Goal: Task Accomplishment & Management: Manage account settings

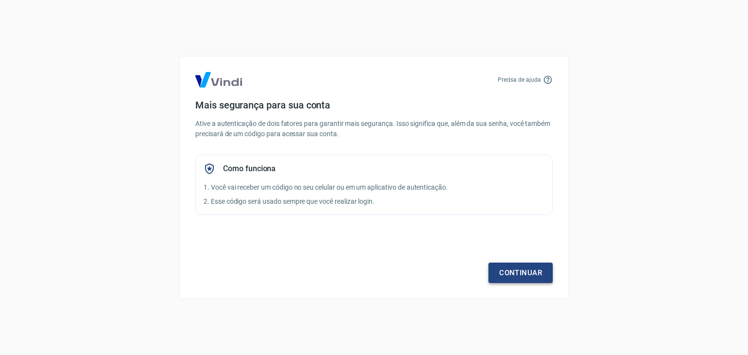
click at [524, 263] on link "Continuar" at bounding box center [520, 273] width 64 height 20
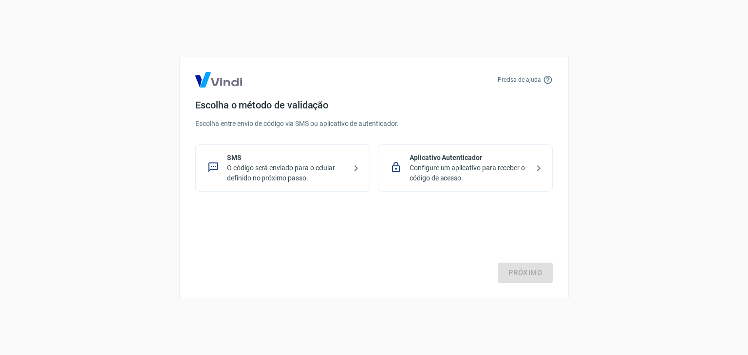
click at [328, 184] on div "SMS O código será enviado para o celular definido no próximo passo." at bounding box center [282, 168] width 175 height 47
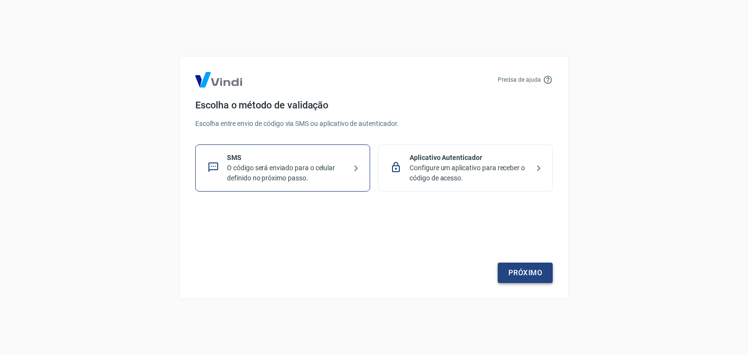
click at [507, 266] on link "Próximo" at bounding box center [525, 273] width 55 height 20
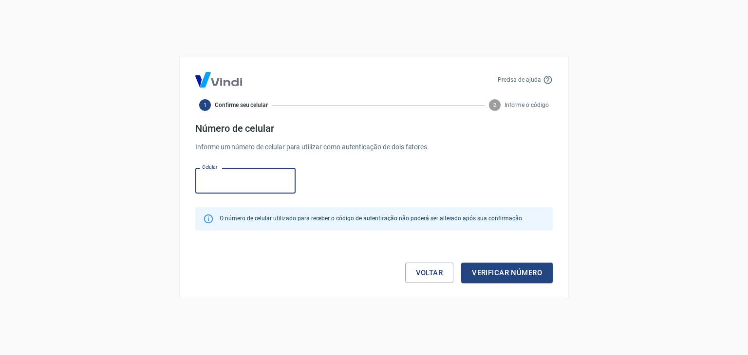
paste input "[PHONE_NUMBER]"
click at [219, 180] on input "[PHONE_NUMBER]" at bounding box center [245, 181] width 100 height 26
click at [215, 181] on input "[PHONE_NUMBER]" at bounding box center [245, 181] width 100 height 26
drag, startPoint x: 271, startPoint y: 178, endPoint x: 127, endPoint y: 168, distance: 144.5
click at [127, 168] on div "Precisa de ajuda 1 Confirme seu celular 2 Informe o código Número de celular In…" at bounding box center [374, 177] width 748 height 355
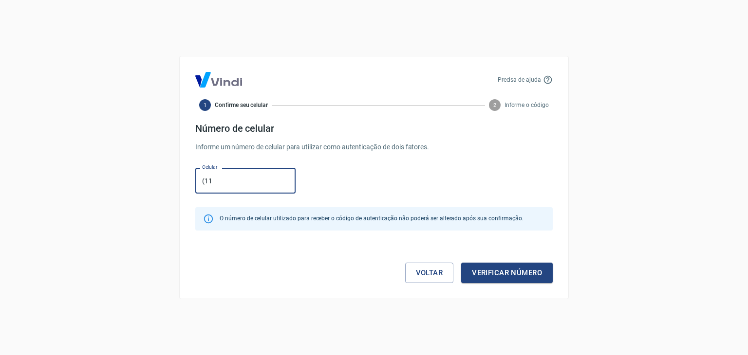
paste input ") 94767-7331"
type input "[PHONE_NUMBER]"
click at [501, 273] on button "Verificar número" at bounding box center [507, 273] width 92 height 20
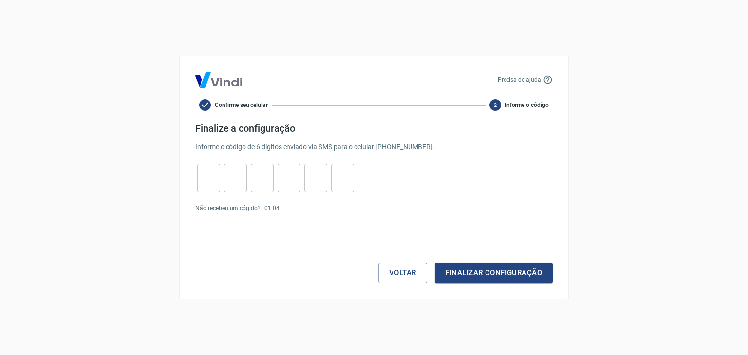
click at [217, 186] on input "tel" at bounding box center [208, 178] width 23 height 21
paste input "1"
type input "1"
type input "0"
type input "5"
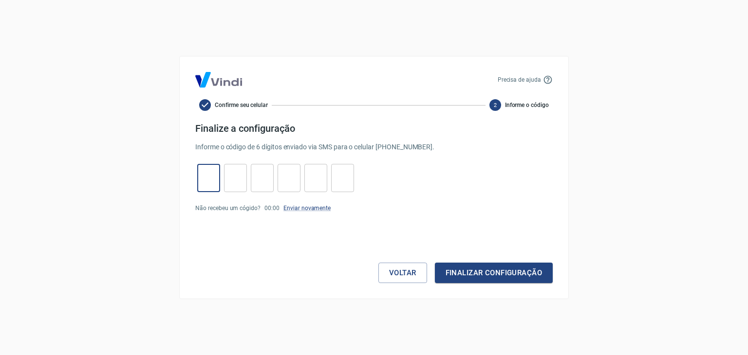
type input "1"
type input "2"
type input "8"
type input "1"
click at [493, 275] on button "Finalizar configuração" at bounding box center [494, 273] width 118 height 20
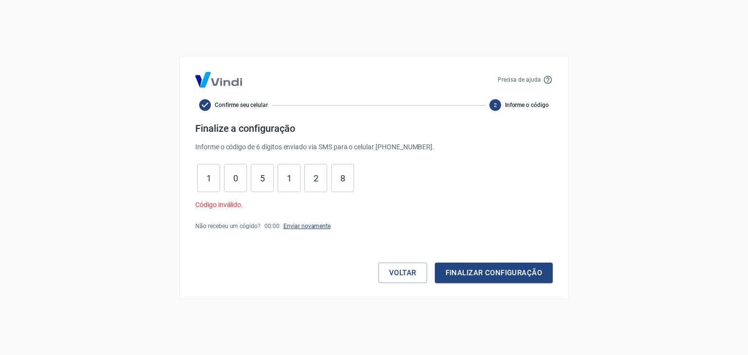
click at [299, 224] on link "Enviar novamente" at bounding box center [306, 226] width 47 height 7
type input "8"
type input "2"
type input "1"
type input "5"
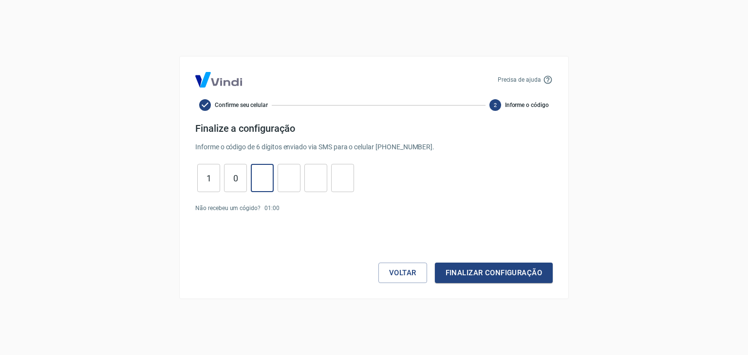
type input "0"
type input "1"
paste input "8"
type input "8"
type input "1"
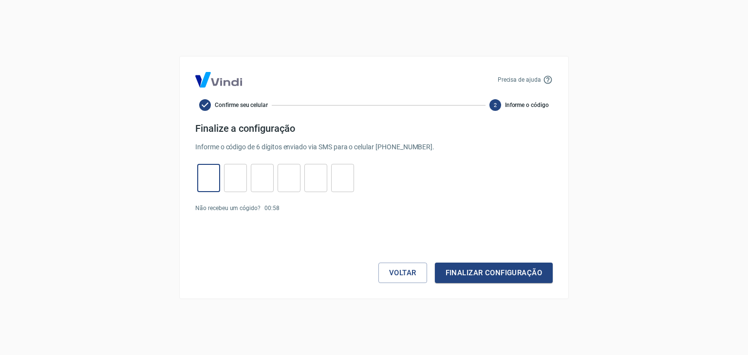
type input "7"
type input "8"
type input "1"
type input "9"
type input "8"
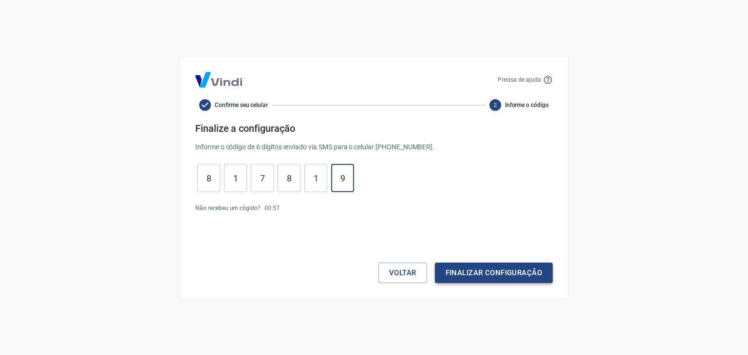
click at [485, 275] on button "Finalizar configuração" at bounding box center [494, 273] width 118 height 20
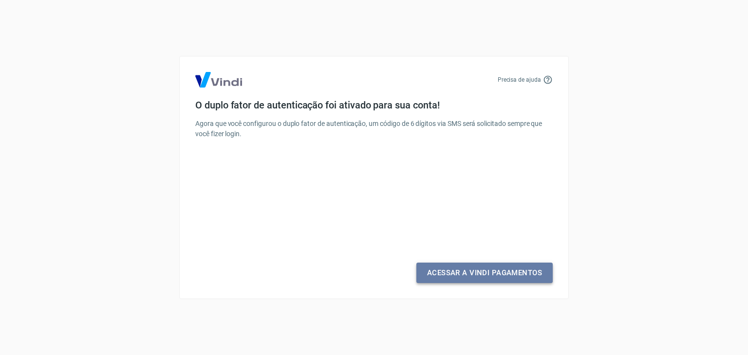
click at [456, 275] on link "Acessar a Vindi Pagamentos" at bounding box center [484, 273] width 136 height 20
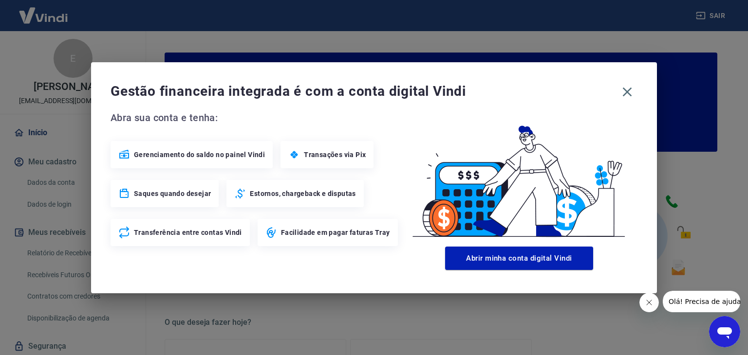
click at [313, 88] on span "Gestão financeira integrada é com a conta digital Vindi" at bounding box center [364, 91] width 506 height 19
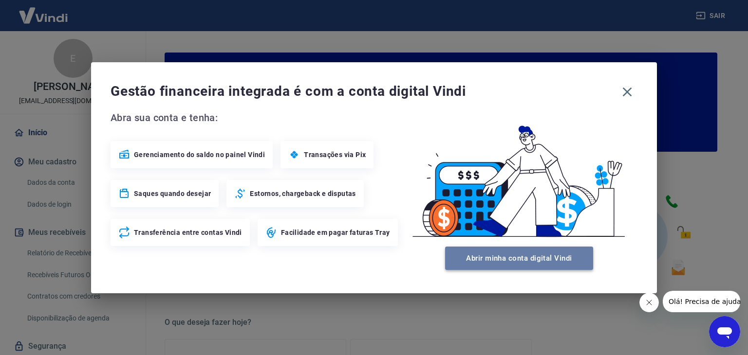
click at [562, 264] on button "Abrir minha conta digital Vindi" at bounding box center [519, 258] width 148 height 23
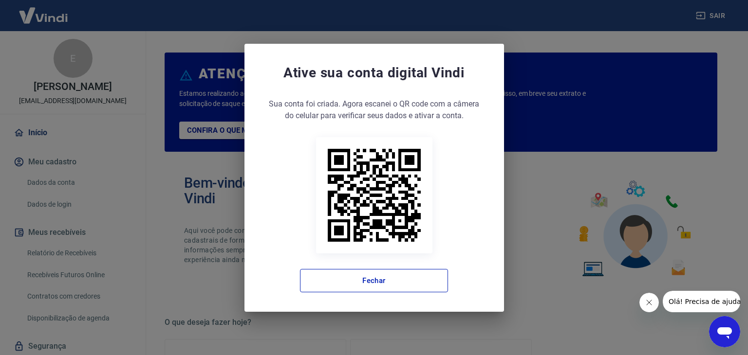
click at [465, 300] on div "Ative sua conta digital [PERSON_NAME] conta foi criada. Agora clique no botão a…" at bounding box center [374, 178] width 260 height 268
click at [352, 279] on button "Fechar" at bounding box center [374, 280] width 148 height 23
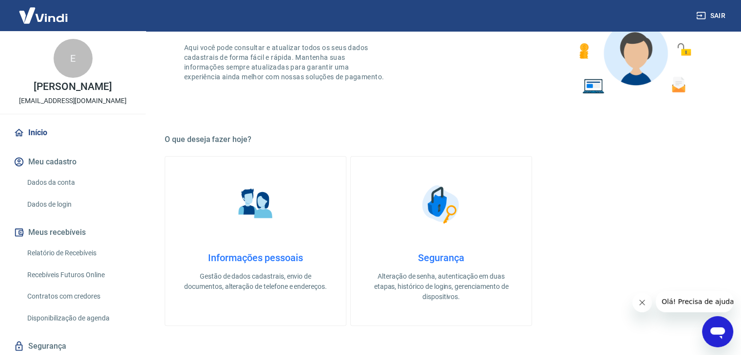
scroll to position [195, 0]
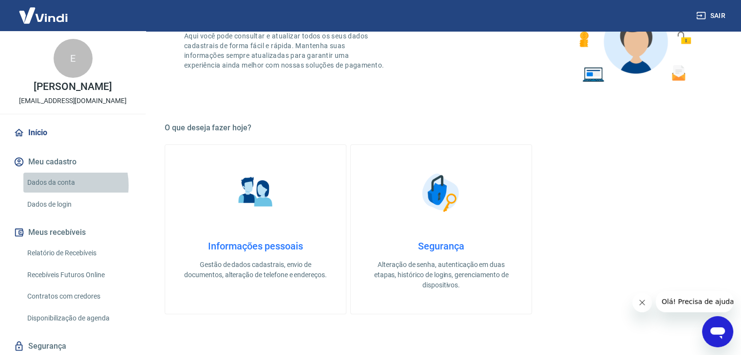
click at [58, 186] on link "Dados da conta" at bounding box center [78, 183] width 111 height 20
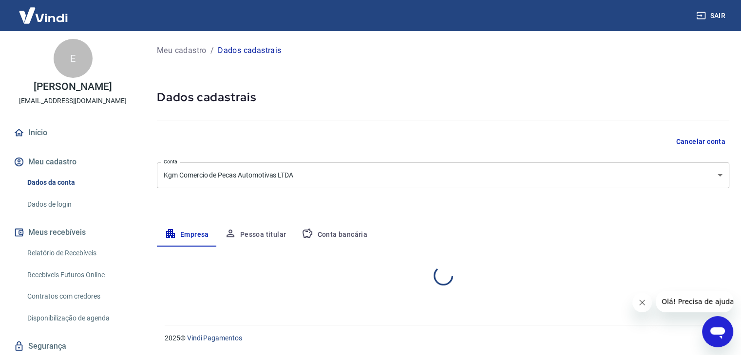
select select "SP"
select select "business"
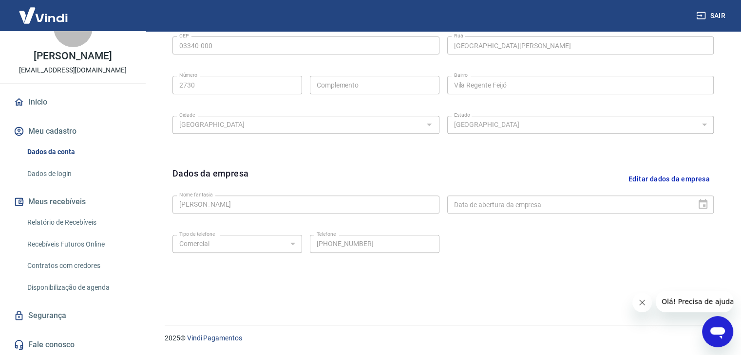
scroll to position [31, 0]
click at [67, 132] on button "Meu cadastro" at bounding box center [73, 130] width 122 height 21
click at [67, 224] on link "Relatório de Recebíveis" at bounding box center [78, 222] width 111 height 20
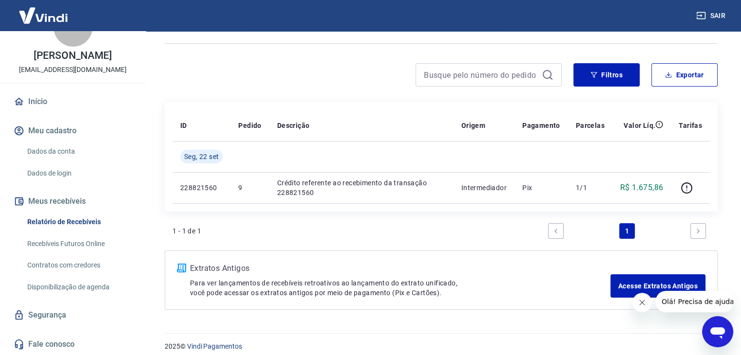
scroll to position [66, 0]
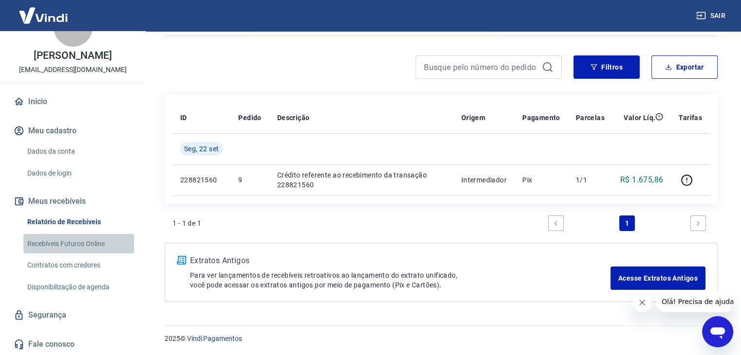
click at [90, 242] on link "Recebíveis Futuros Online" at bounding box center [78, 244] width 111 height 20
drag, startPoint x: 84, startPoint y: 281, endPoint x: 92, endPoint y: 279, distance: 8.2
click at [84, 281] on link "Disponibilização de agenda" at bounding box center [78, 288] width 111 height 20
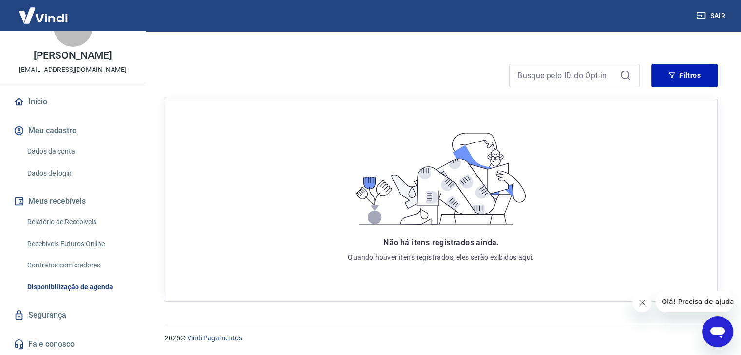
scroll to position [116, 0]
click at [41, 308] on link "Segurança" at bounding box center [73, 315] width 122 height 21
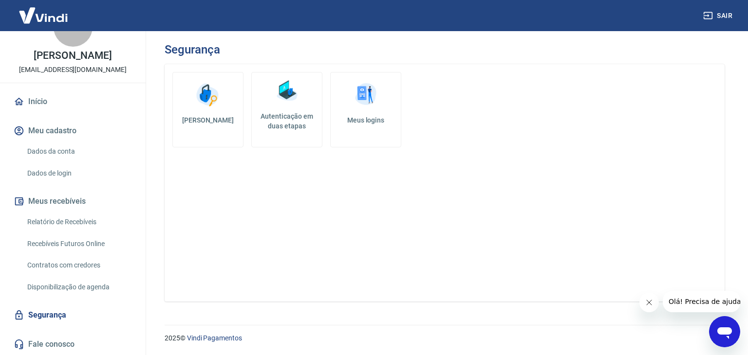
click at [66, 149] on link "Dados da conta" at bounding box center [78, 152] width 111 height 20
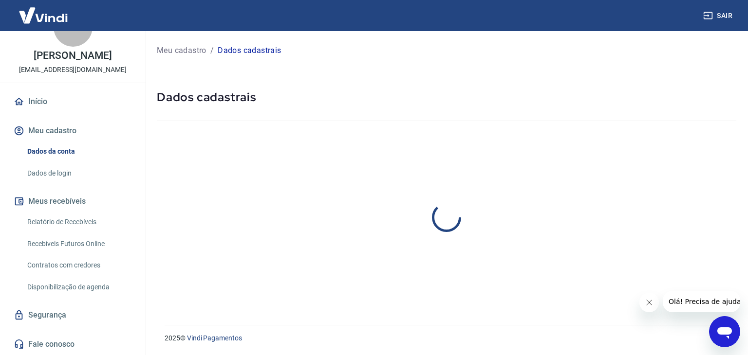
select select "SP"
select select "business"
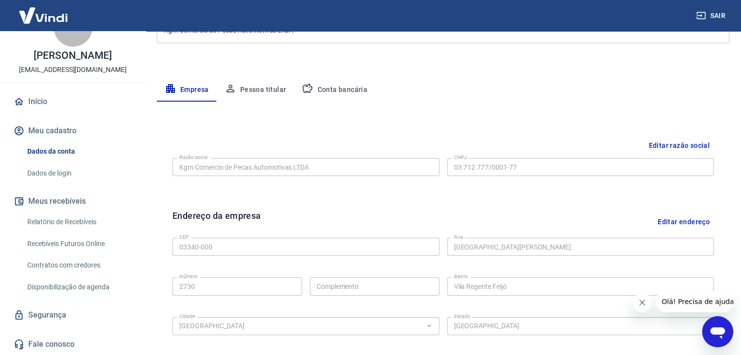
scroll to position [146, 0]
click at [346, 99] on button "Conta bancária" at bounding box center [334, 88] width 81 height 23
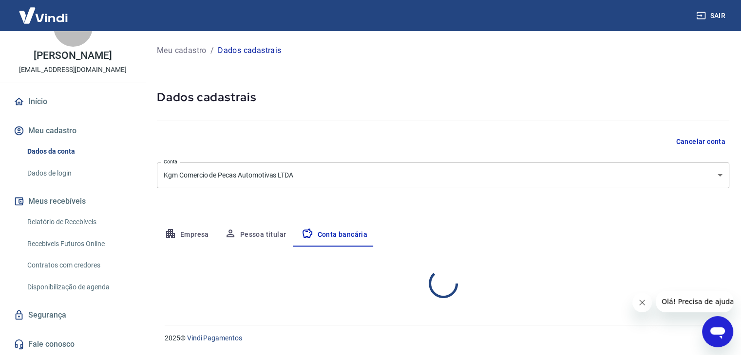
scroll to position [0, 0]
select select "1"
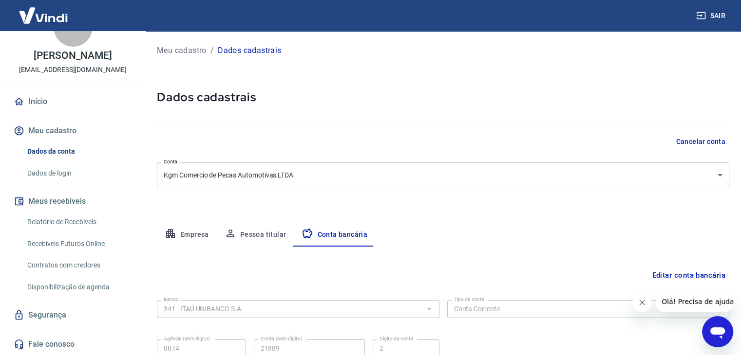
click at [67, 126] on button "Meu cadastro" at bounding box center [73, 130] width 122 height 21
click at [74, 224] on link "Relatório de Recebíveis" at bounding box center [78, 222] width 111 height 20
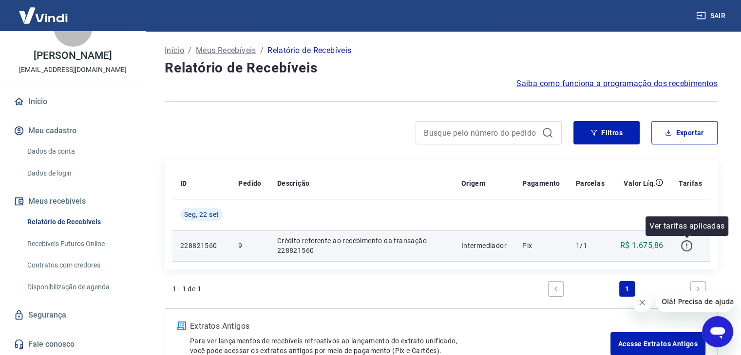
click at [686, 243] on icon "button" at bounding box center [686, 246] width 12 height 12
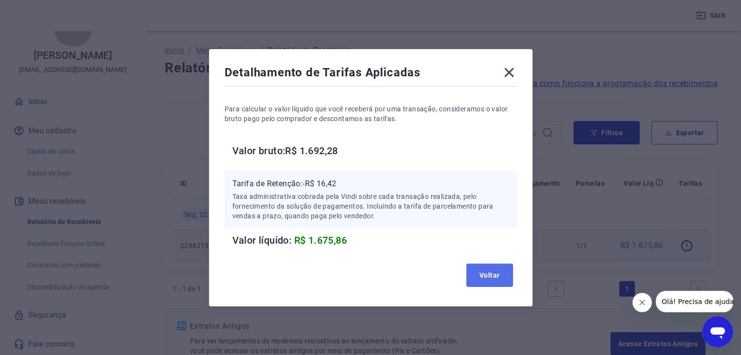
click at [485, 284] on button "Voltar" at bounding box center [489, 275] width 47 height 23
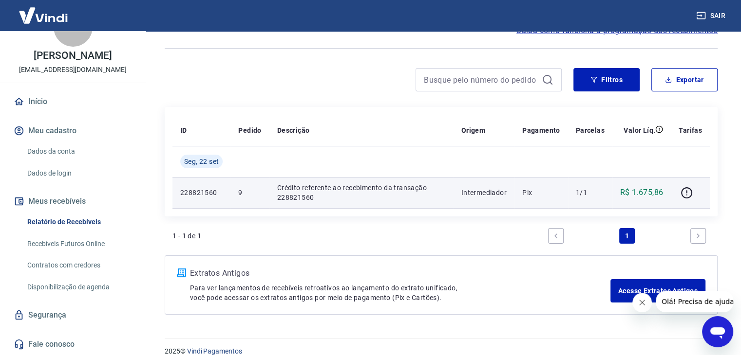
scroll to position [66, 0]
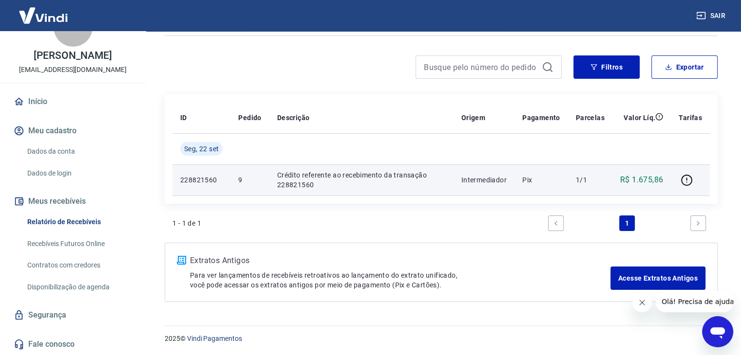
click at [60, 242] on link "Recebíveis Futuros Online" at bounding box center [78, 244] width 111 height 20
